Goal: Task Accomplishment & Management: Manage account settings

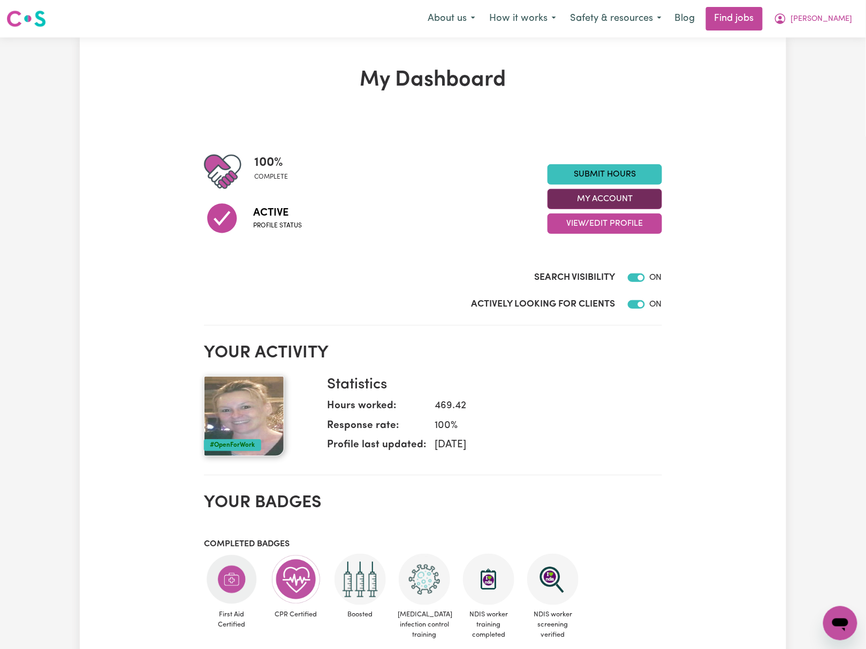
click at [641, 199] on button "My Account" at bounding box center [604, 199] width 115 height 20
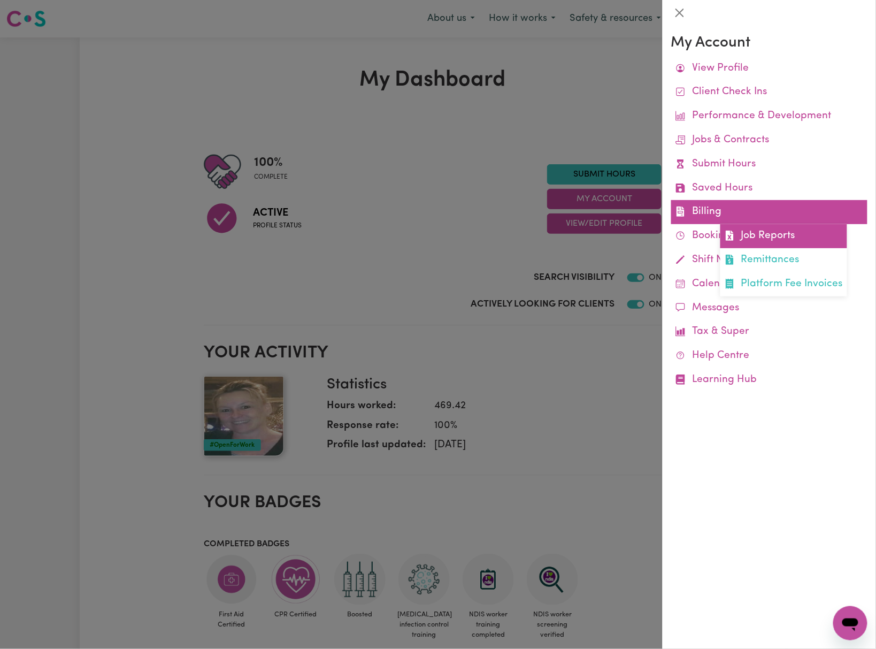
click at [765, 232] on link "Job Reports" at bounding box center [784, 236] width 127 height 24
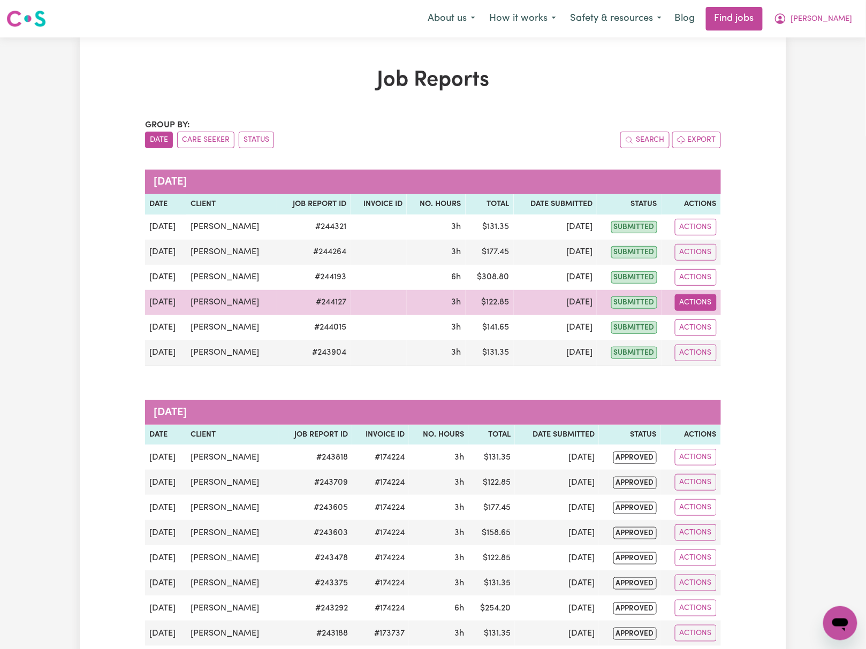
click at [685, 303] on button "Actions" at bounding box center [696, 302] width 42 height 17
click at [715, 323] on link "View Job Report" at bounding box center [722, 327] width 91 height 21
select select "pm"
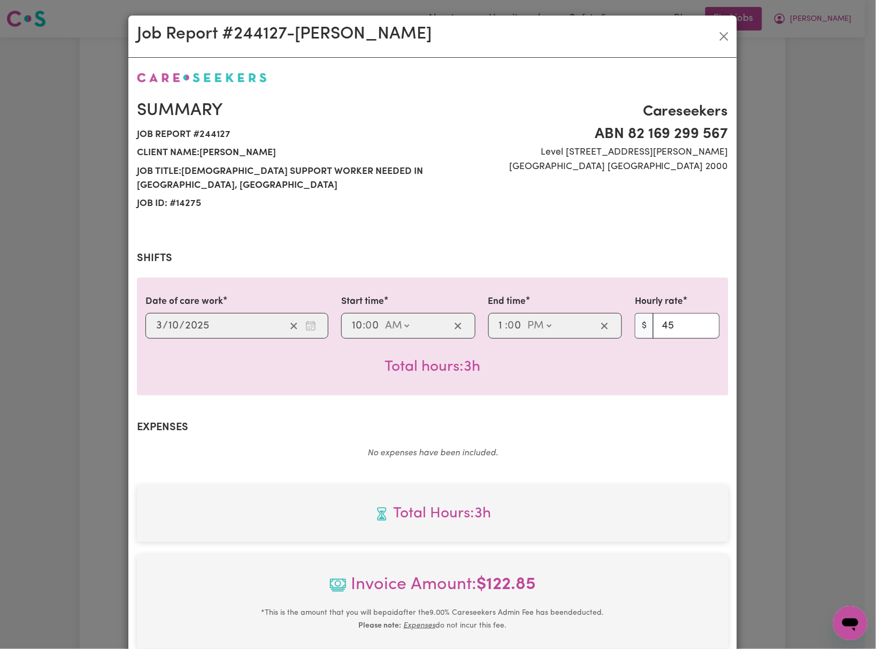
select select "45-Weekday"
click at [717, 37] on button "Close" at bounding box center [724, 36] width 17 height 17
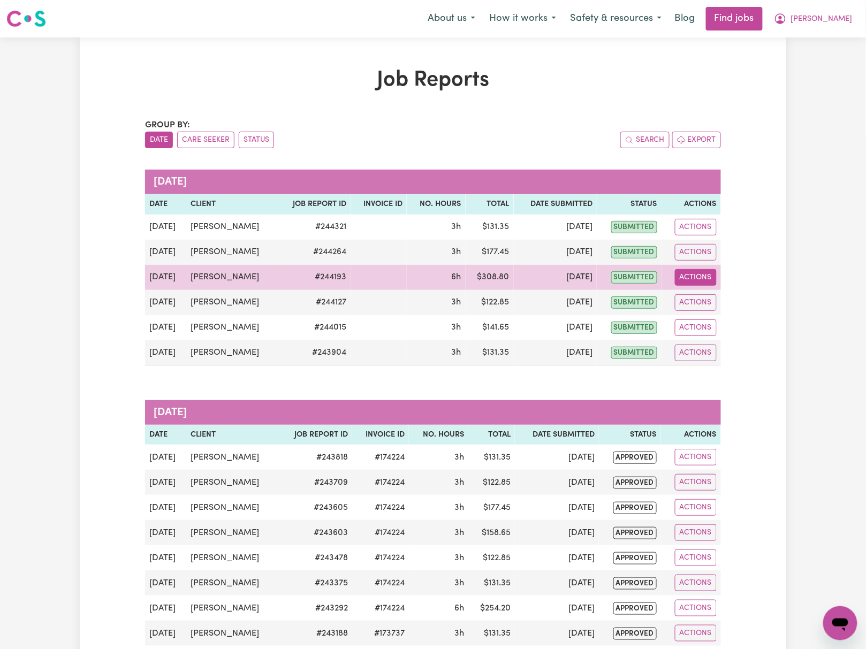
click at [697, 278] on button "Actions" at bounding box center [696, 277] width 42 height 17
click at [703, 294] on link "View Job Report" at bounding box center [722, 302] width 91 height 21
select select "pm"
select select "55-[DATE]"
select select "pm"
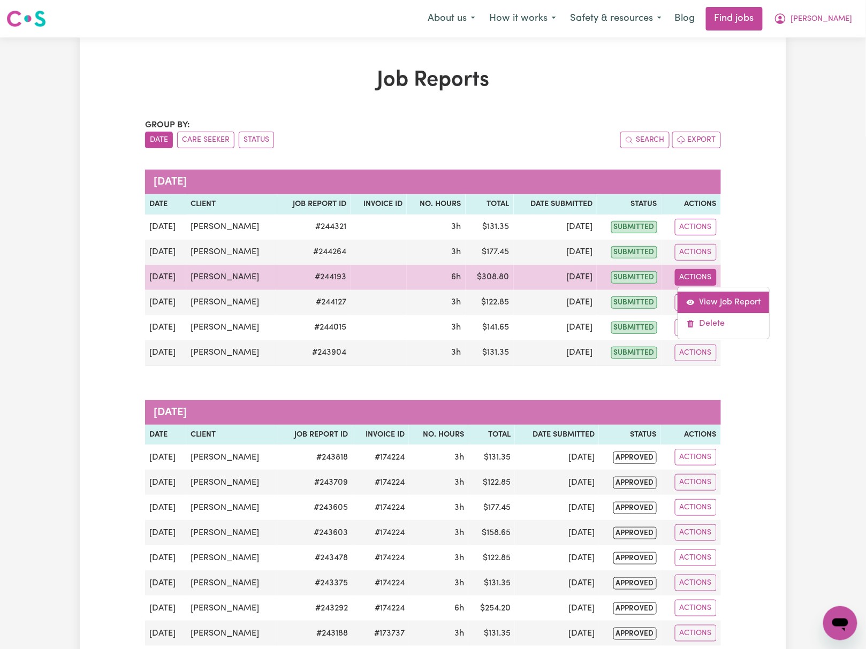
select select "55-[DATE]"
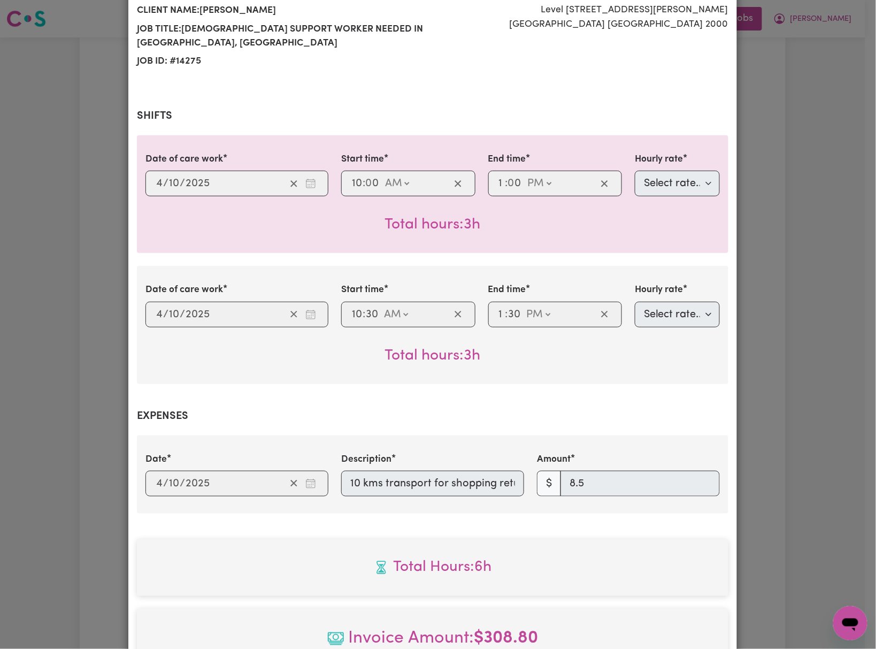
scroll to position [0, 16]
click at [569, 484] on div "Date [DATE] [DATE] Description 10 kms transport for shopping return Amount $ 8.5" at bounding box center [433, 475] width 588 height 44
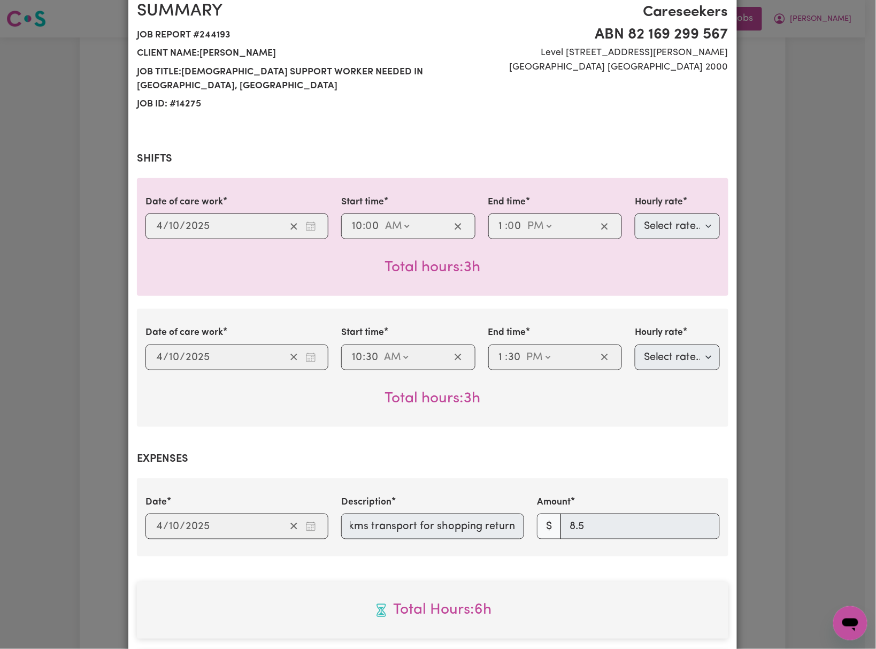
scroll to position [0, 0]
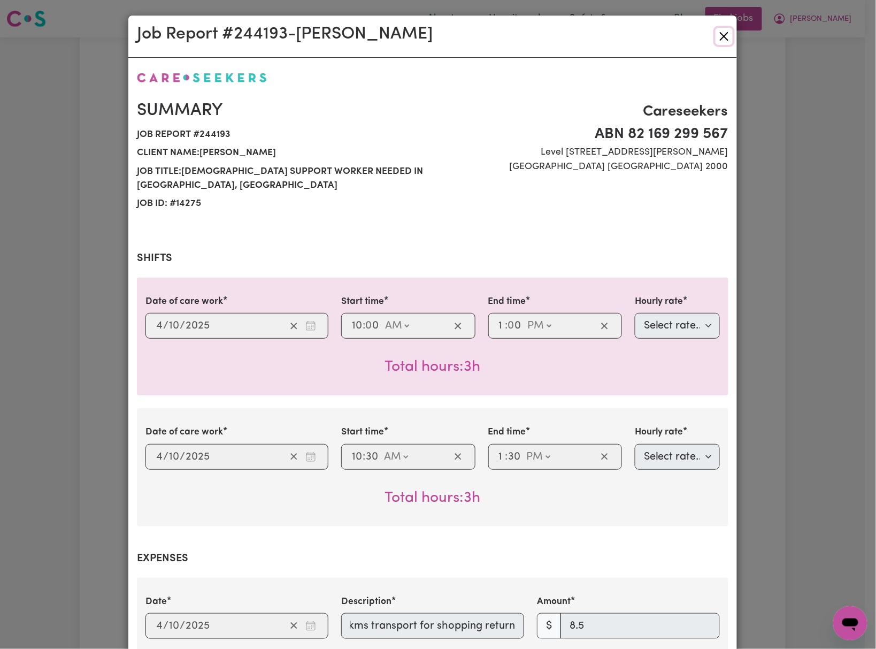
click at [717, 33] on button "Close" at bounding box center [724, 36] width 17 height 17
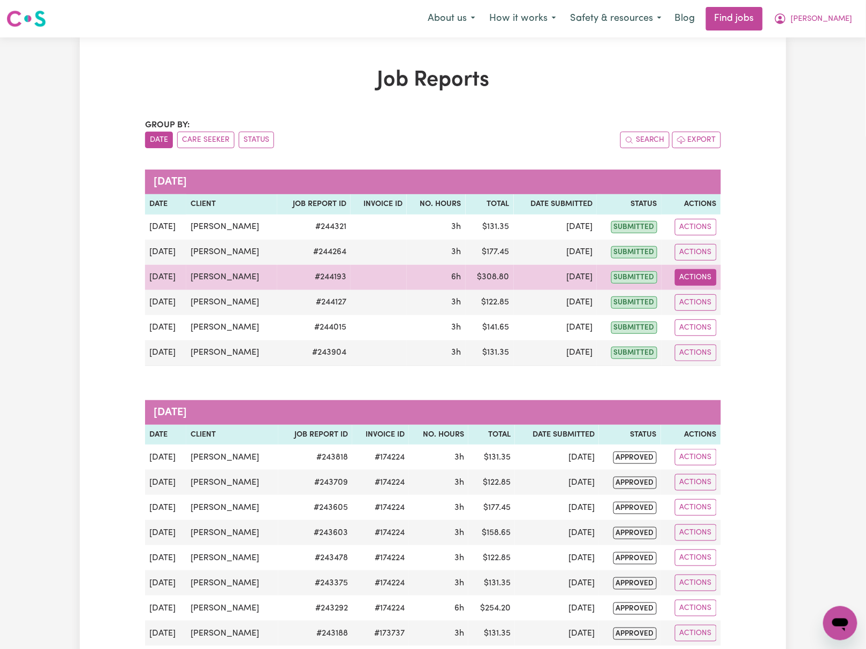
click at [702, 277] on button "Actions" at bounding box center [696, 277] width 42 height 17
click at [721, 322] on link "Delete" at bounding box center [722, 323] width 91 height 21
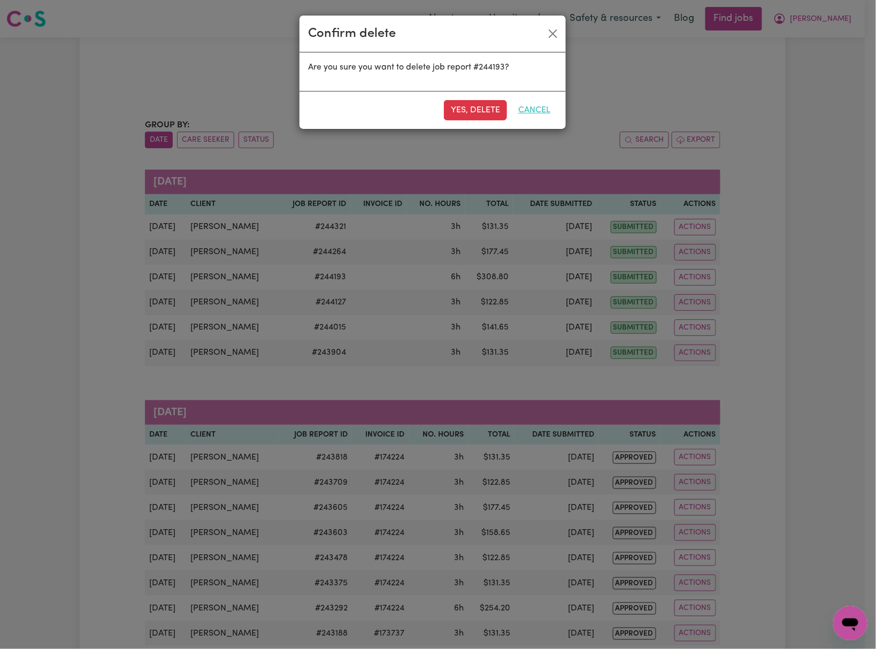
click at [543, 109] on button "Cancel" at bounding box center [535, 110] width 46 height 20
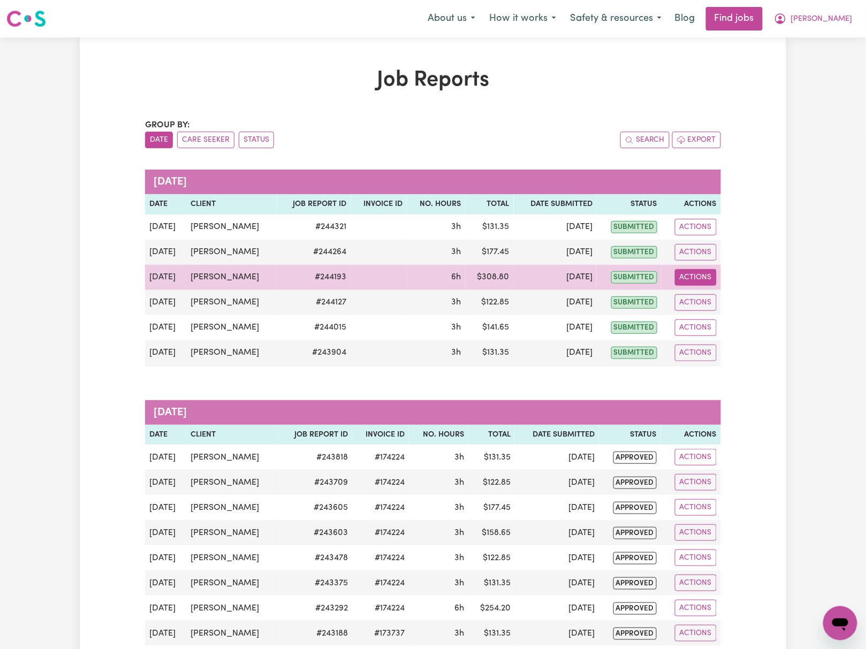
click at [698, 274] on button "Actions" at bounding box center [696, 277] width 42 height 17
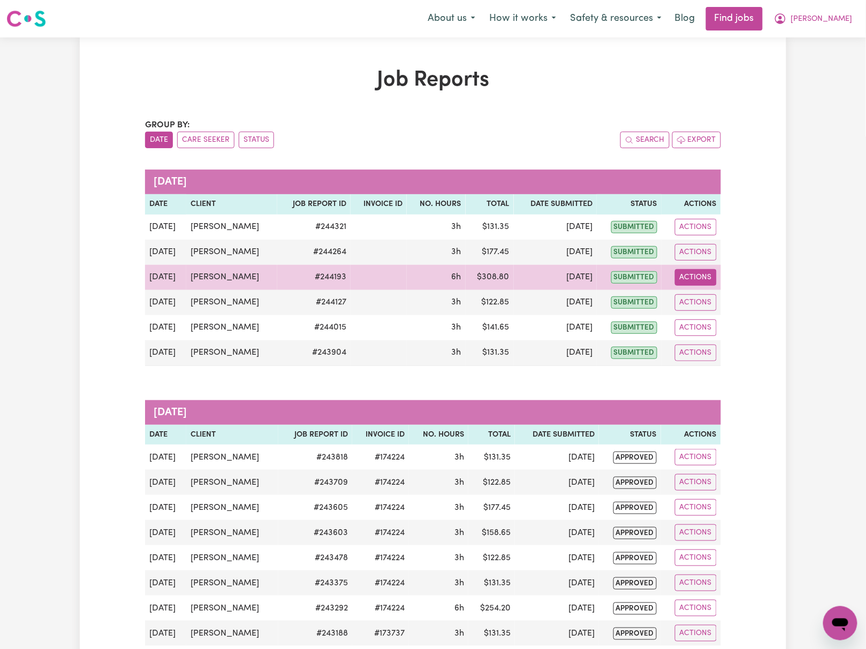
click at [706, 275] on button "Actions" at bounding box center [696, 277] width 42 height 17
click at [732, 301] on link "View Job Report" at bounding box center [722, 302] width 91 height 21
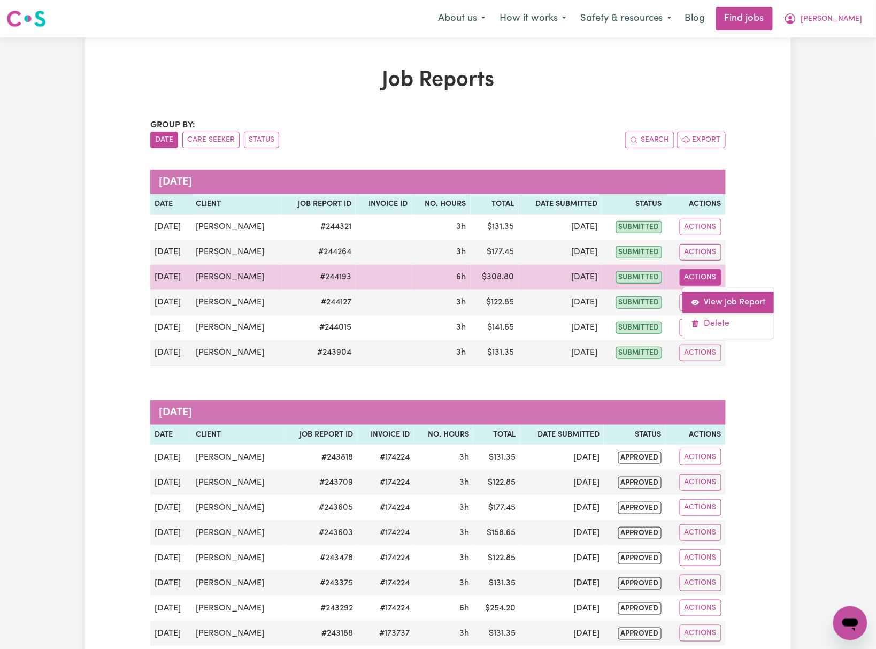
select select "pm"
select select "55-[DATE]"
select select "pm"
select select "55-[DATE]"
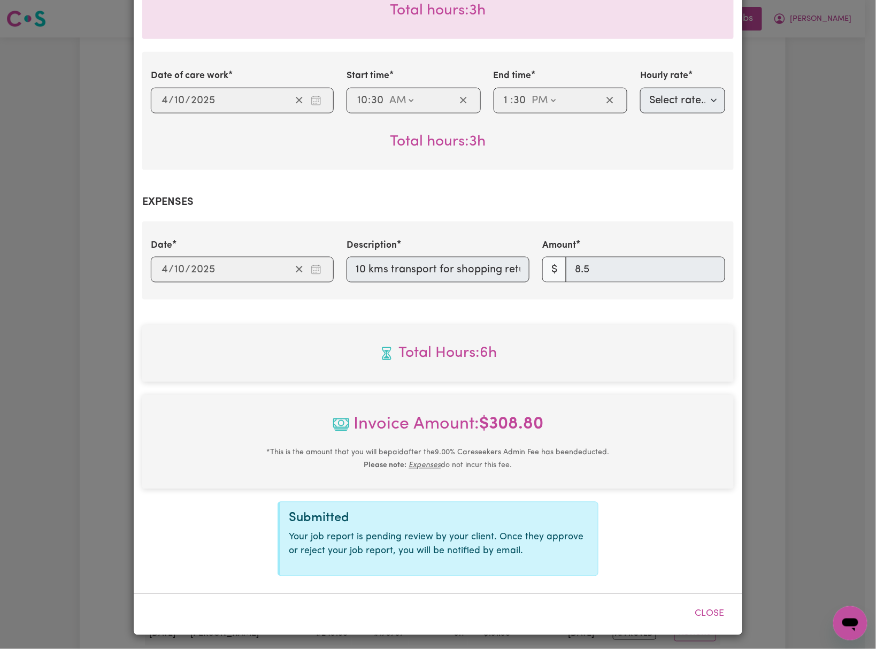
scroll to position [0, 16]
click at [527, 266] on div "Description 10 kms transport for shopping return" at bounding box center [438, 261] width 196 height 44
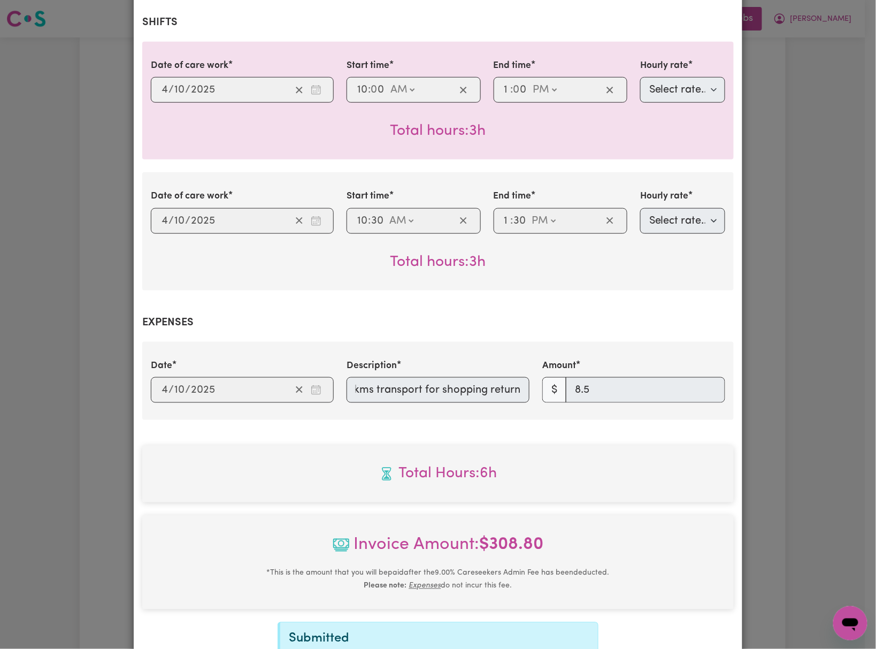
scroll to position [0, 0]
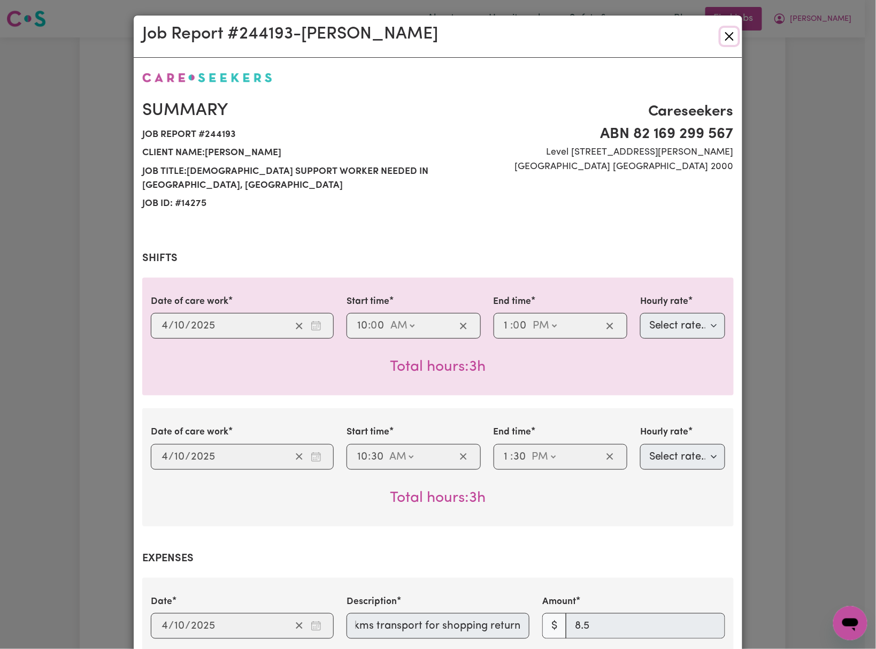
click at [722, 37] on button "Close" at bounding box center [729, 36] width 17 height 17
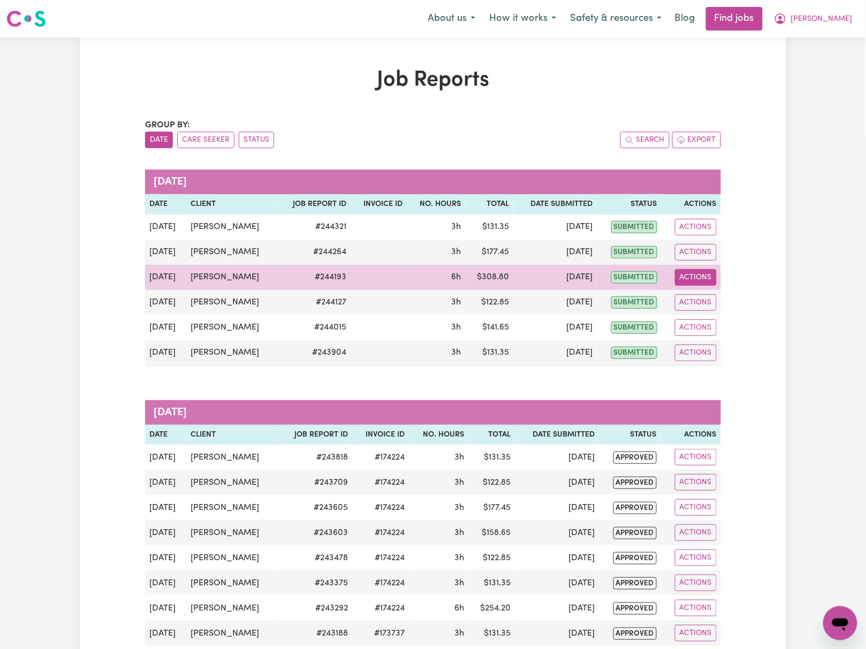
click at [692, 280] on button "Actions" at bounding box center [696, 277] width 42 height 17
click at [706, 300] on link "View Job Report" at bounding box center [722, 302] width 91 height 21
select select "pm"
select select "55-[DATE]"
select select "pm"
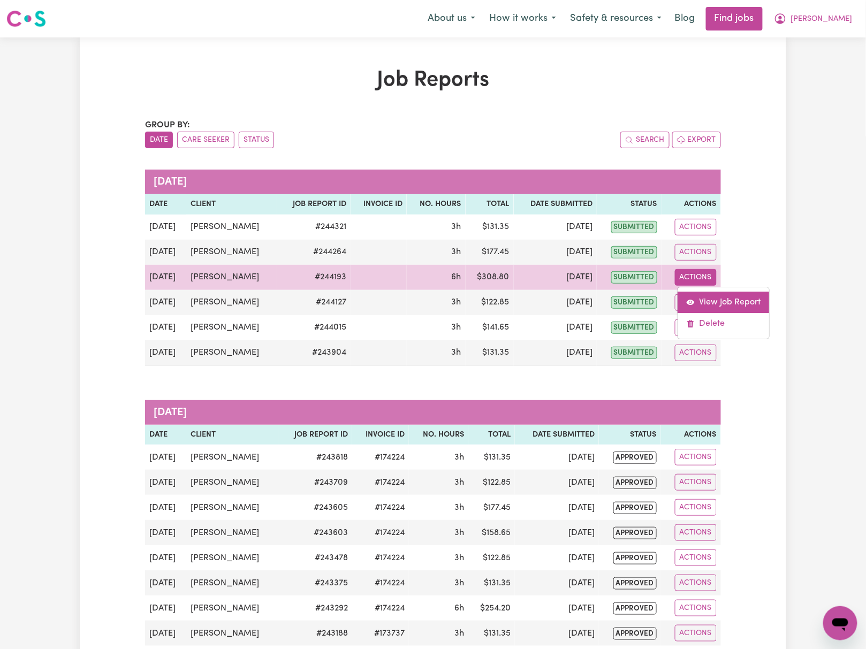
select select "55-[DATE]"
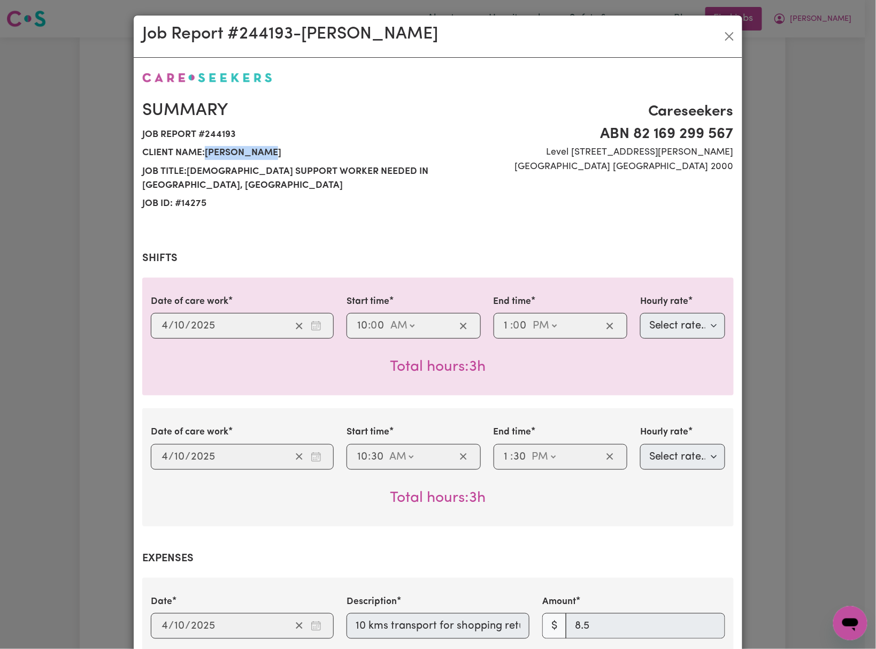
drag, startPoint x: 202, startPoint y: 151, endPoint x: 363, endPoint y: 151, distance: 161.1
click at [363, 151] on span "Client name: [PERSON_NAME]" at bounding box center [286, 153] width 289 height 18
copy span "[PERSON_NAME]"
click at [721, 35] on button "Close" at bounding box center [729, 36] width 17 height 17
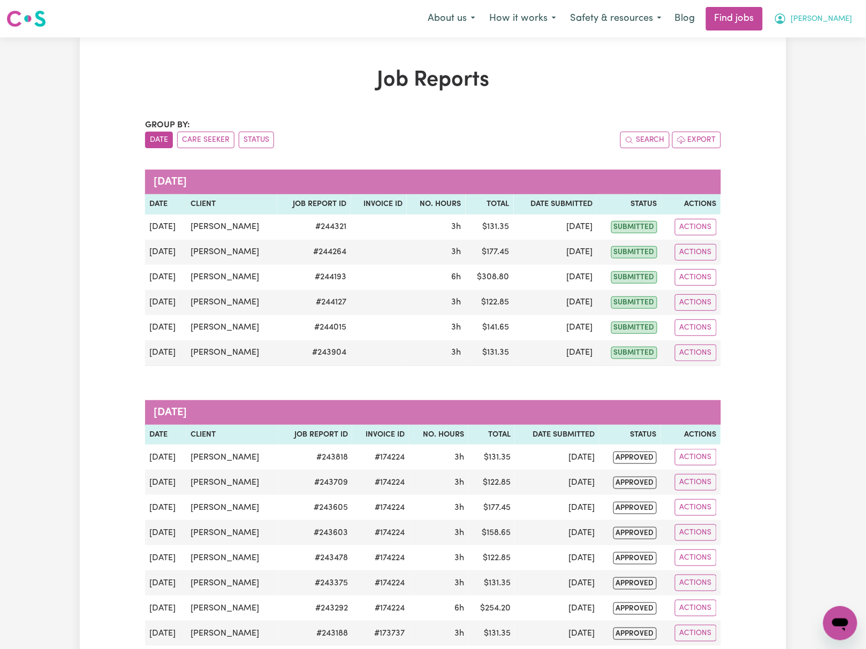
click at [816, 17] on button "[PERSON_NAME]" at bounding box center [813, 18] width 93 height 22
click at [820, 77] on link "Logout" at bounding box center [816, 82] width 85 height 20
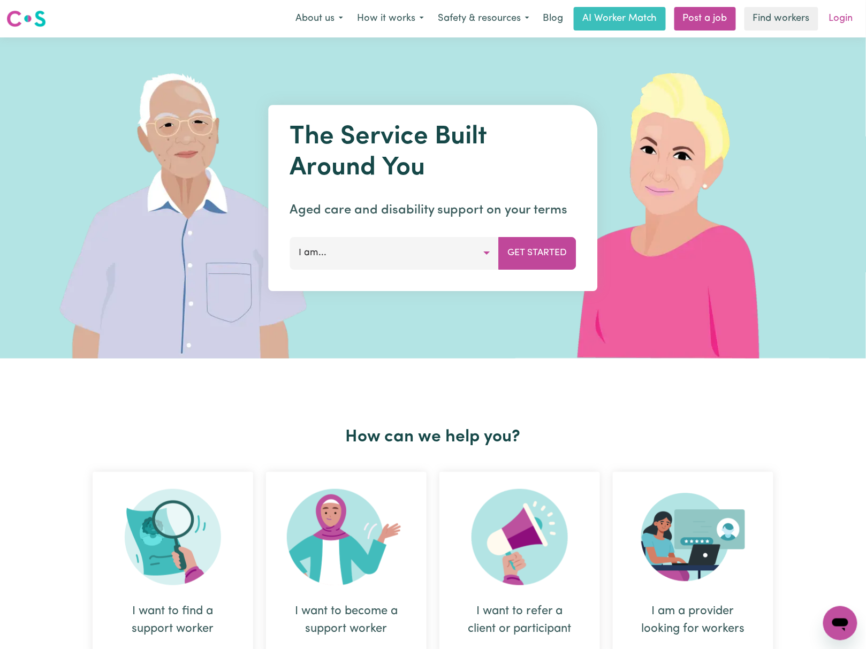
click at [827, 20] on link "Login" at bounding box center [840, 19] width 37 height 24
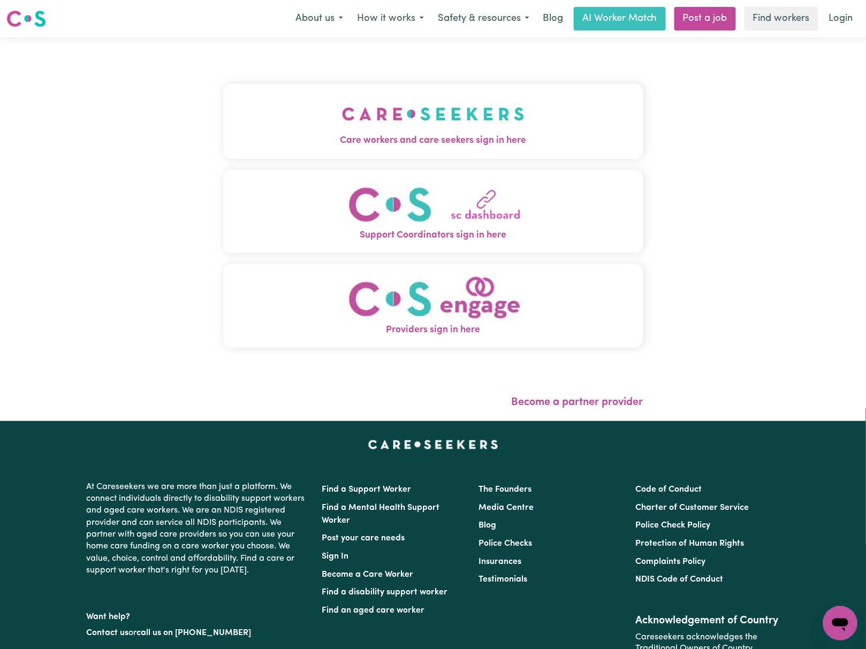
click at [342, 135] on span "Care workers and care seekers sign in here" at bounding box center [433, 141] width 420 height 14
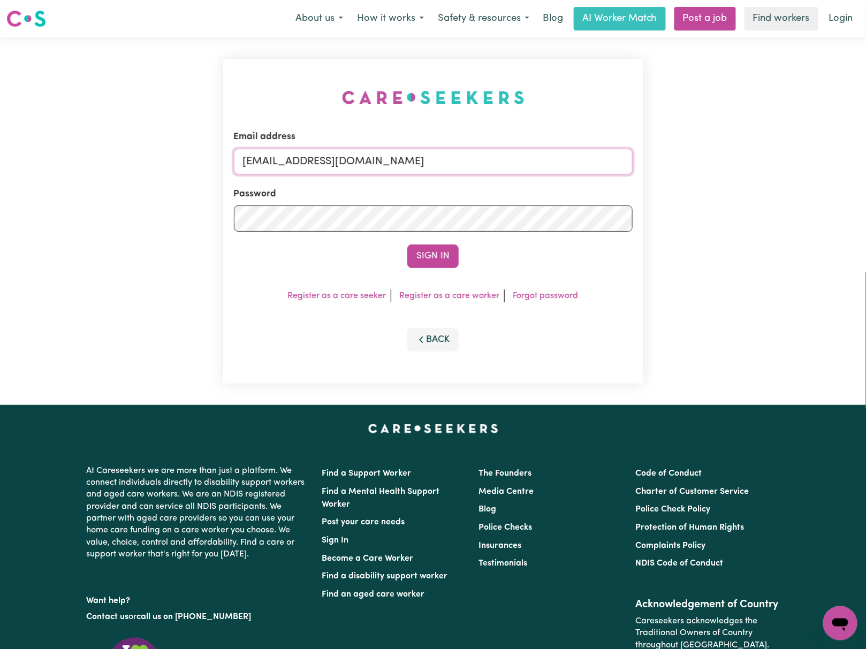
click at [315, 159] on input "[EMAIL_ADDRESS][DOMAIN_NAME]" at bounding box center [433, 162] width 399 height 26
drag, startPoint x: 298, startPoint y: 156, endPoint x: 784, endPoint y: 161, distance: 485.9
click at [784, 161] on div "Email address [EMAIL_ADDRESS][DOMAIN_NAME] Password Sign In Register as a care …" at bounding box center [433, 221] width 866 height 368
type input "[EMAIL_ADDRESS][DOMAIN_NAME]"
click at [407, 245] on button "Sign In" at bounding box center [432, 257] width 51 height 24
